Goal: Check status: Check status

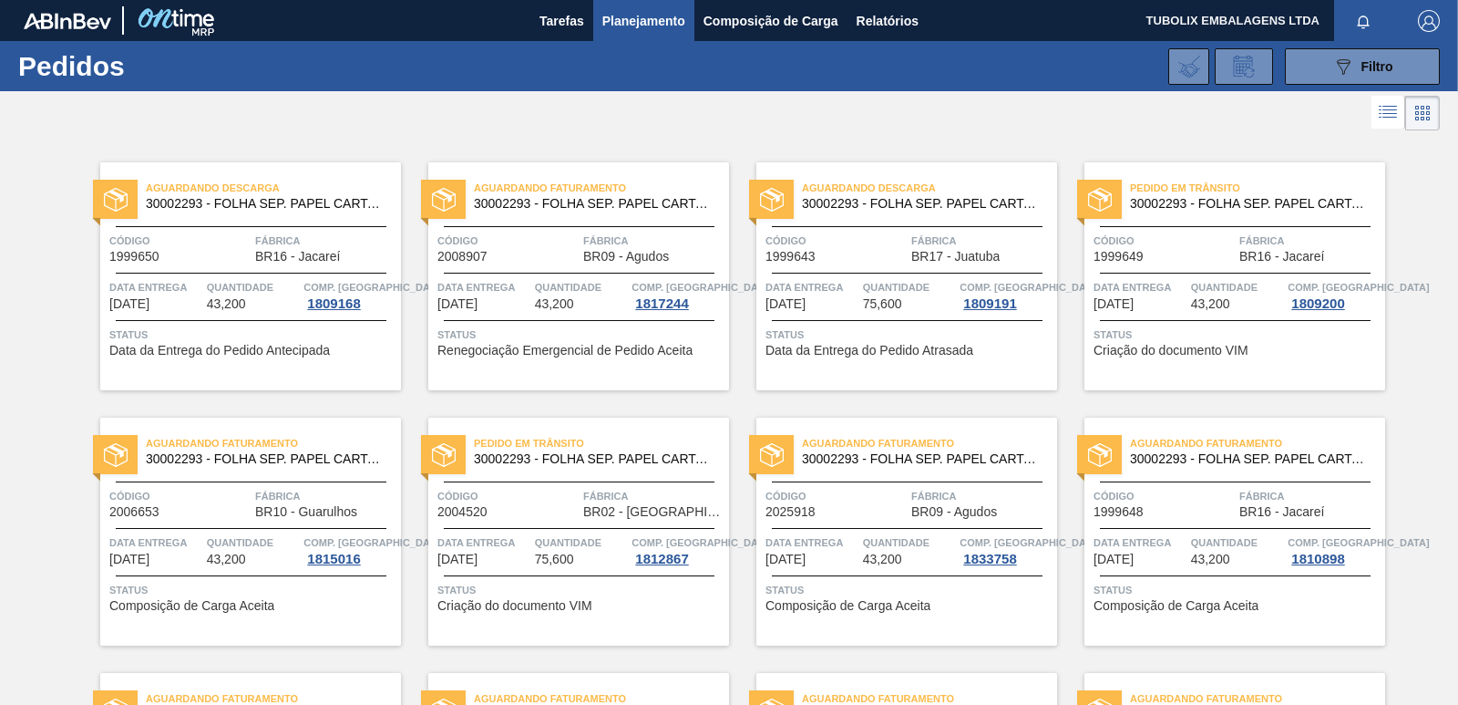
click at [676, 442] on span "Pedido em Trânsito" at bounding box center [601, 443] width 255 height 18
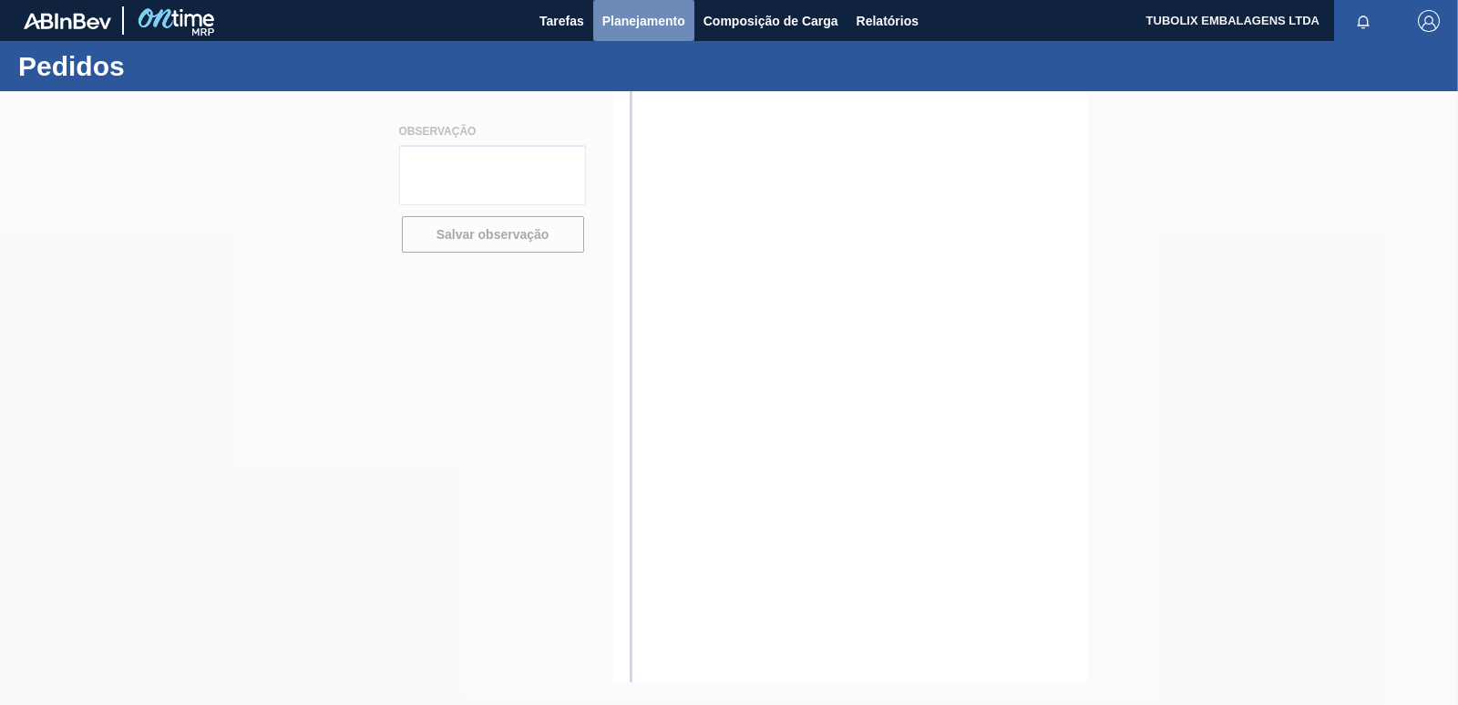
click at [634, 18] on span "Planejamento" at bounding box center [643, 21] width 83 height 22
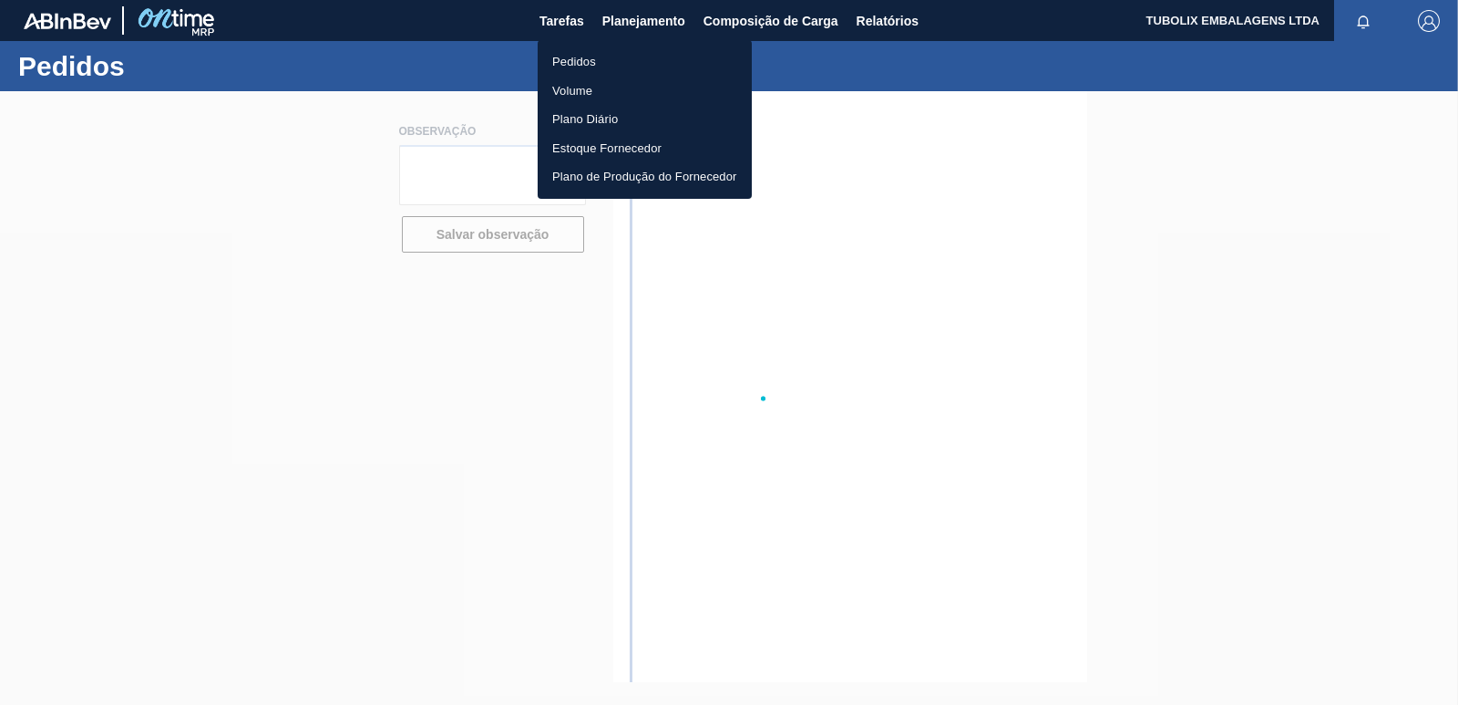
click at [585, 62] on li "Pedidos" at bounding box center [645, 61] width 214 height 29
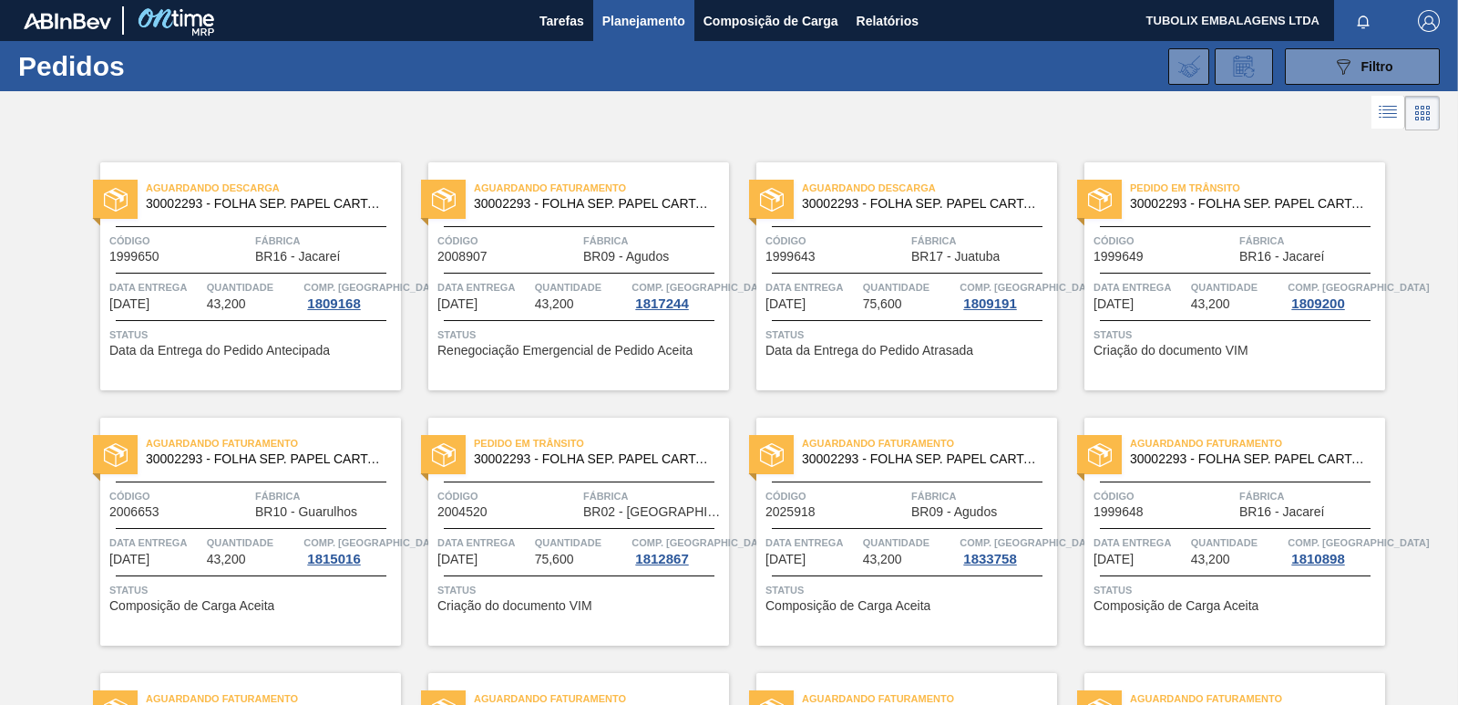
click at [580, 192] on span "Aguardando Faturamento" at bounding box center [601, 188] width 255 height 18
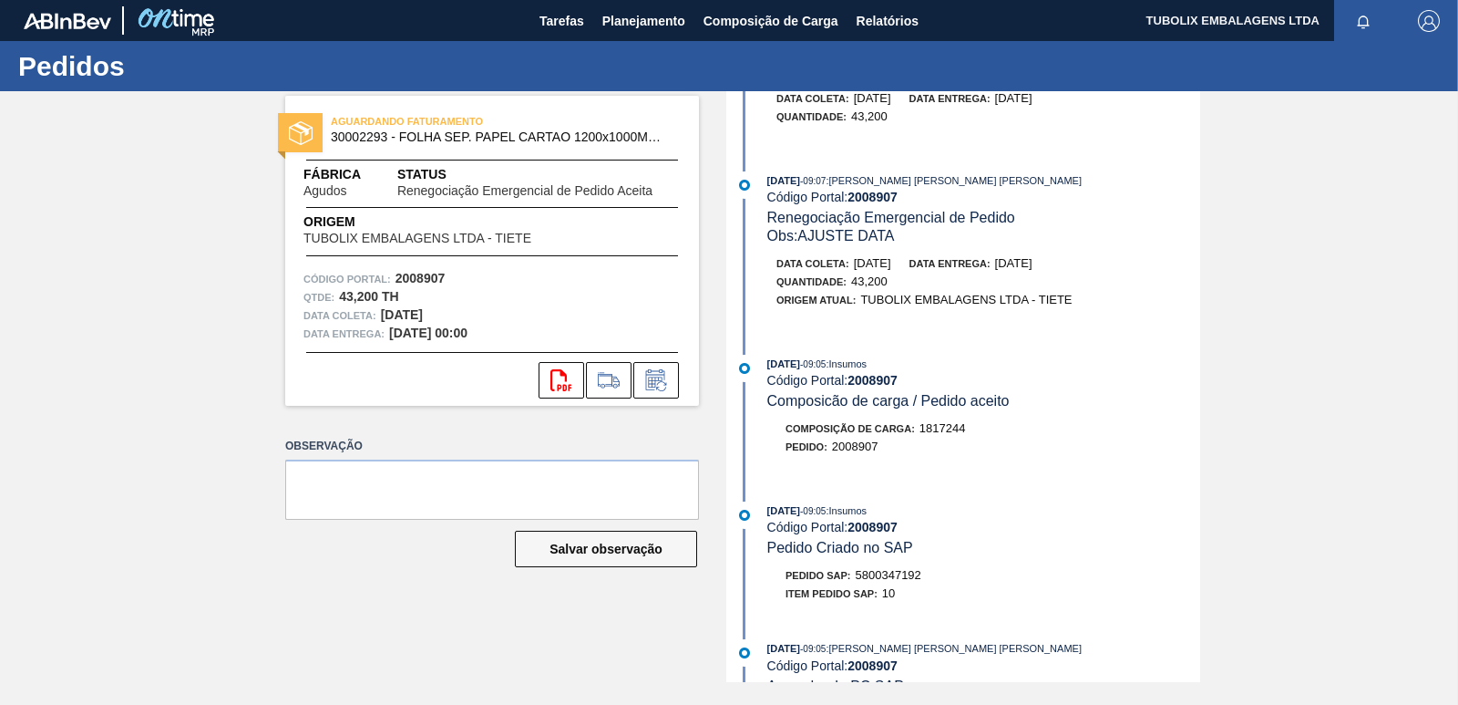
scroll to position [547, 0]
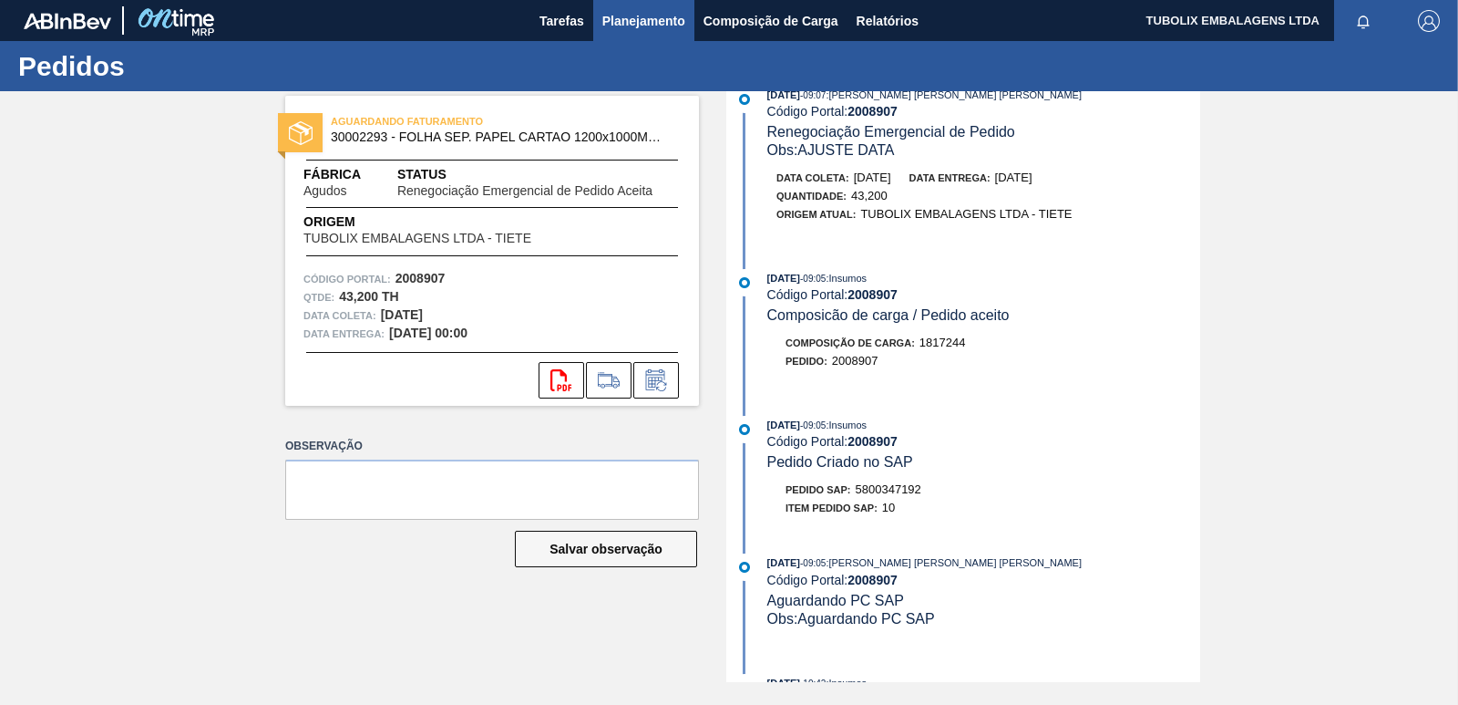
click at [634, 14] on span "Planejamento" at bounding box center [643, 21] width 83 height 22
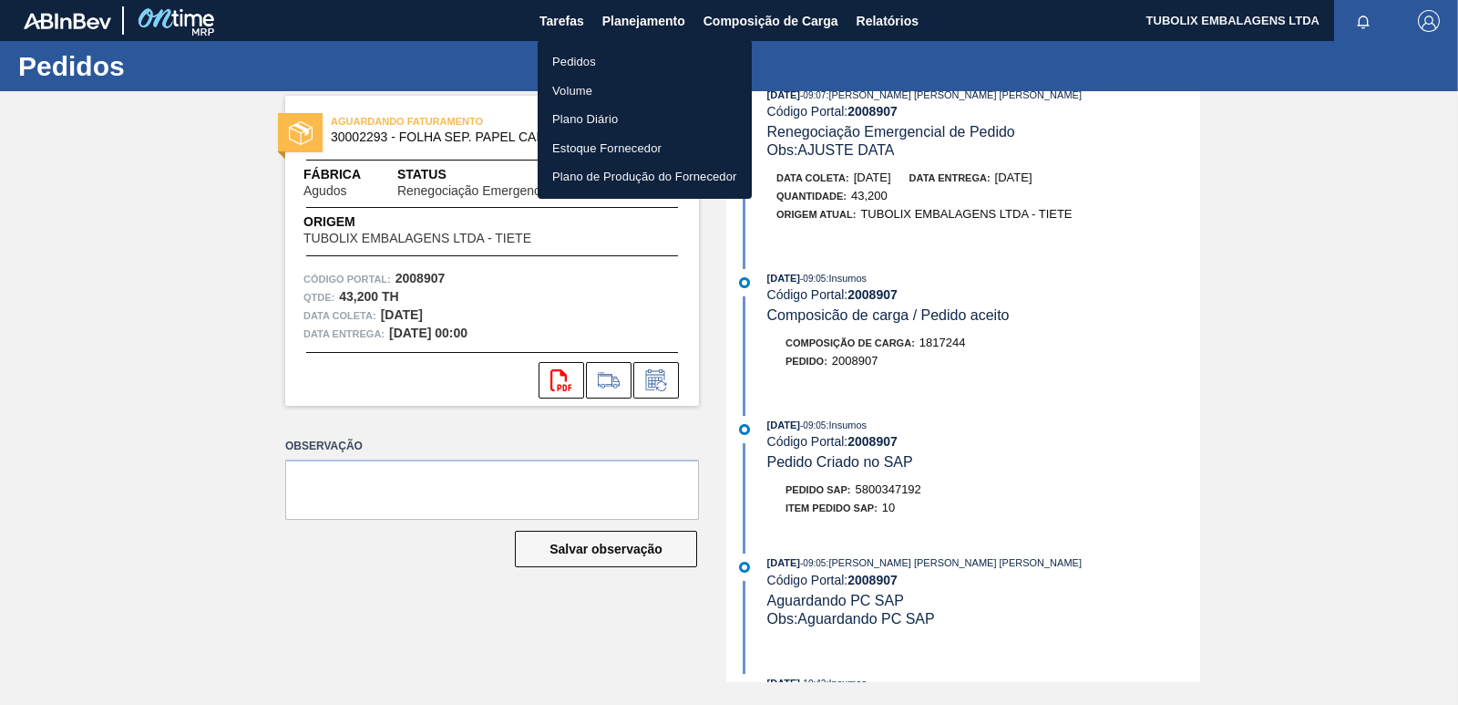
click at [592, 58] on li "Pedidos" at bounding box center [645, 61] width 214 height 29
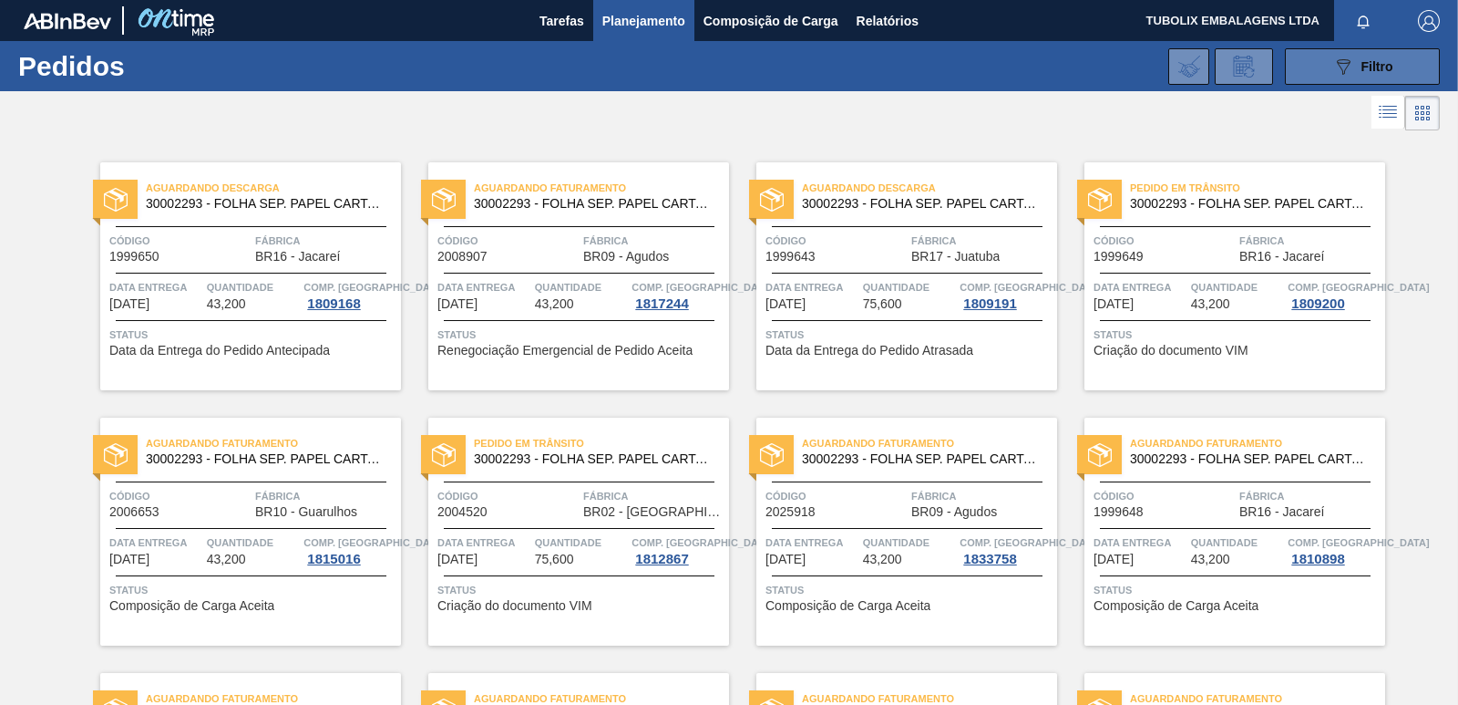
click at [1383, 51] on button "089F7B8B-B2A5-4AFE-B5C0-19BA573D28AC Filtro" at bounding box center [1362, 66] width 155 height 36
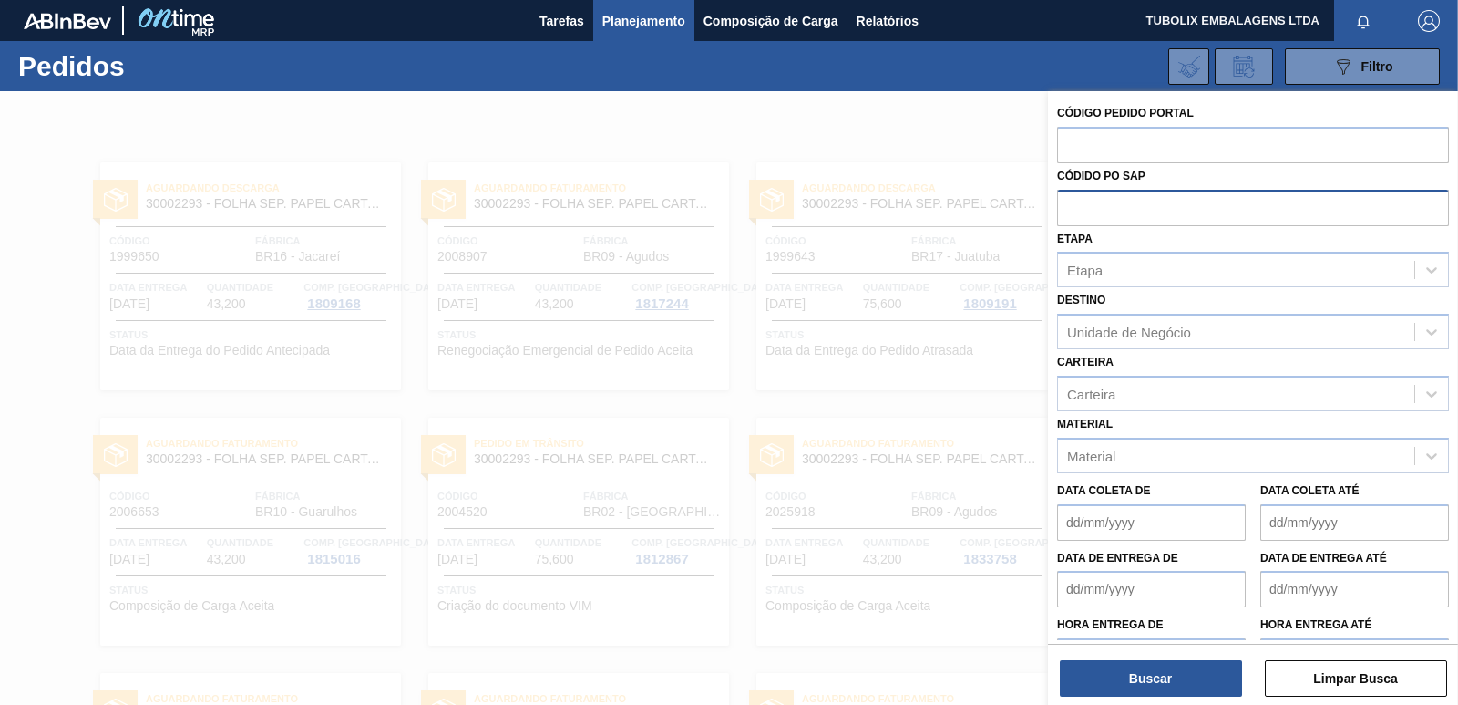
click at [1109, 212] on input "text" at bounding box center [1253, 207] width 392 height 35
paste input "5800157710"
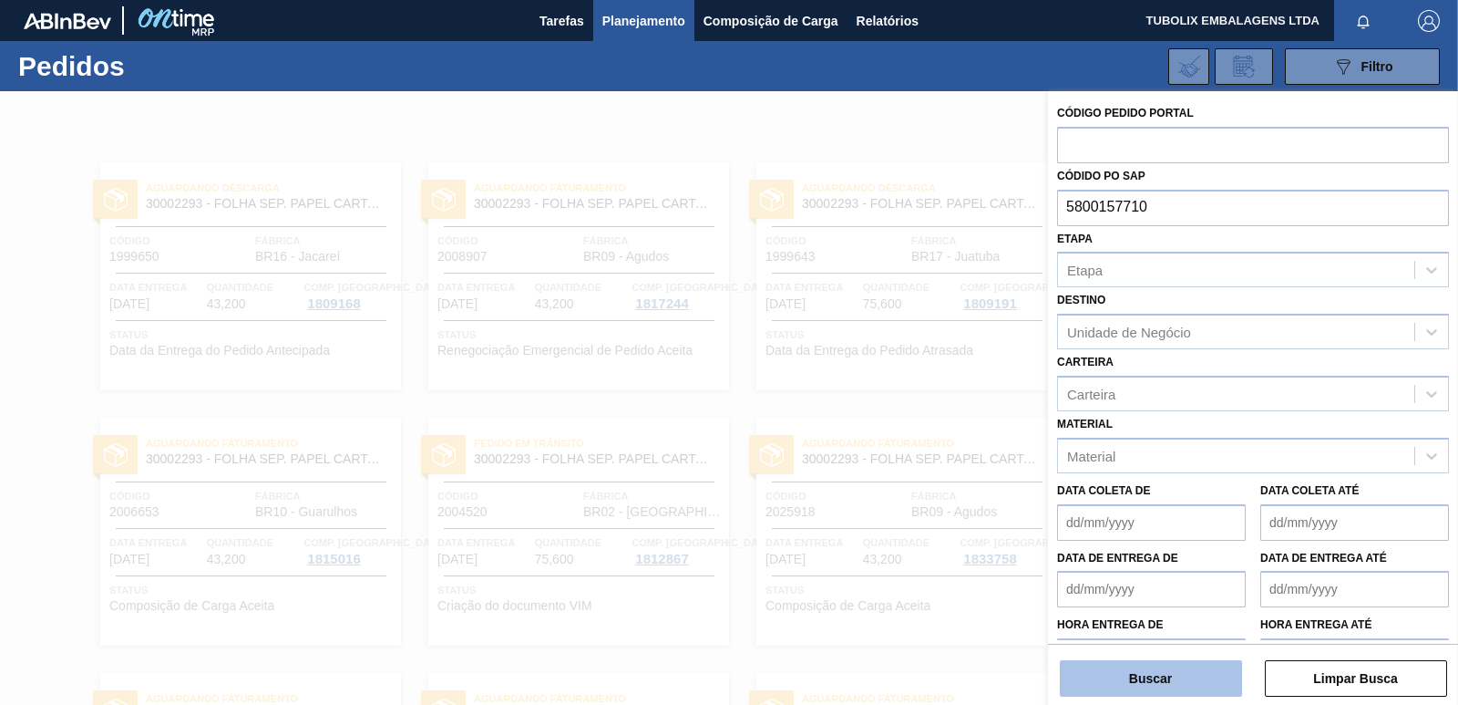
type input "5800157710"
click at [1200, 678] on button "Buscar" at bounding box center [1151, 678] width 182 height 36
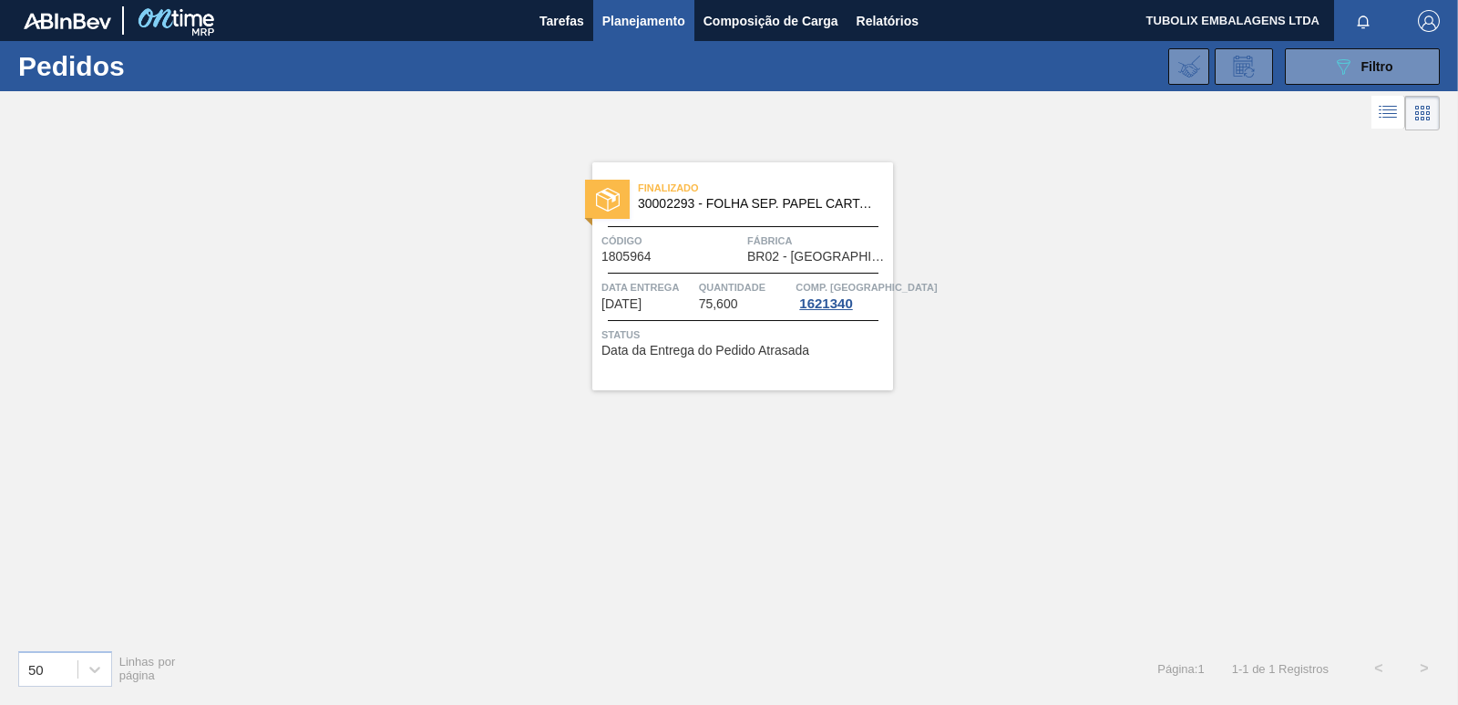
click at [674, 230] on div "Finalizado 30002293 - FOLHA SEP. PAPEL CARTAO 1200x1000M 350g Código 1805964 Fá…" at bounding box center [742, 276] width 301 height 228
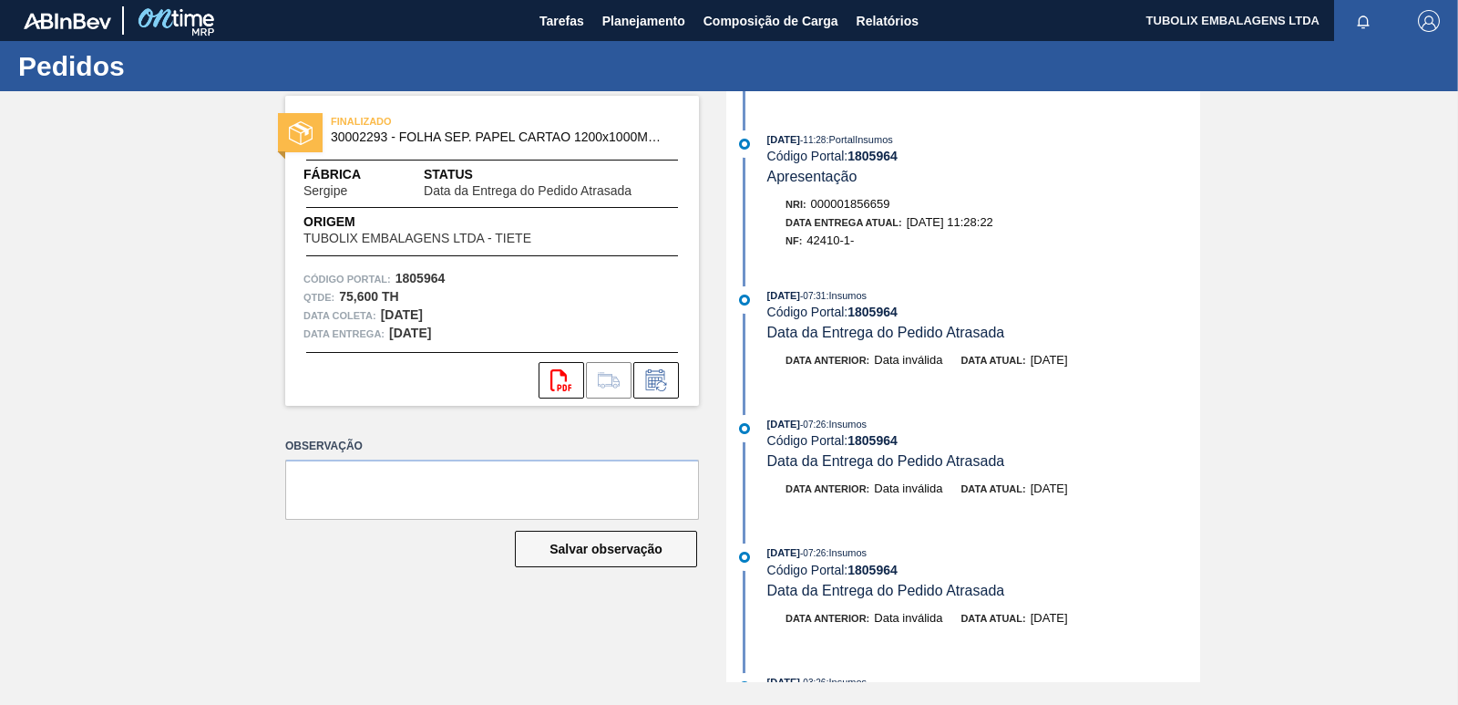
scroll to position [456, 0]
